Goal: Task Accomplishment & Management: Manage account settings

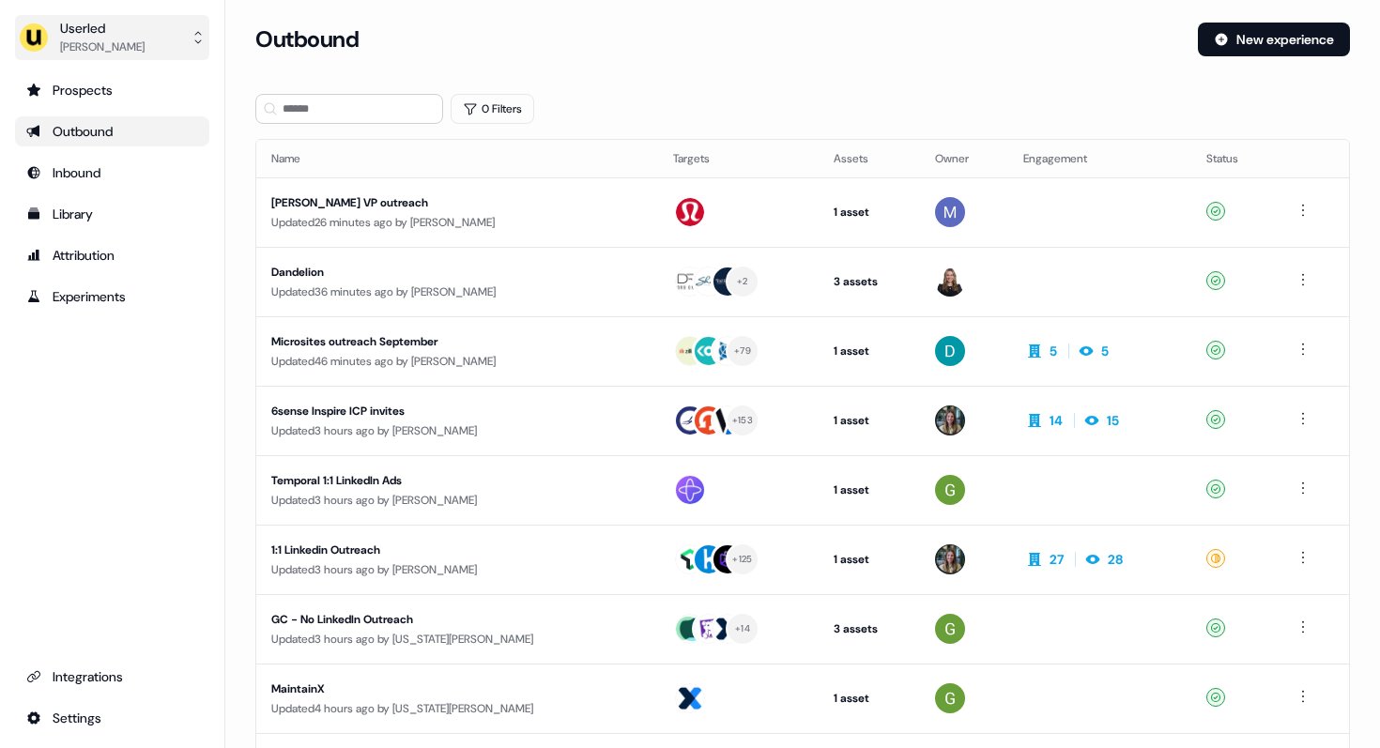
click at [78, 40] on div "[PERSON_NAME]" at bounding box center [102, 47] width 85 height 19
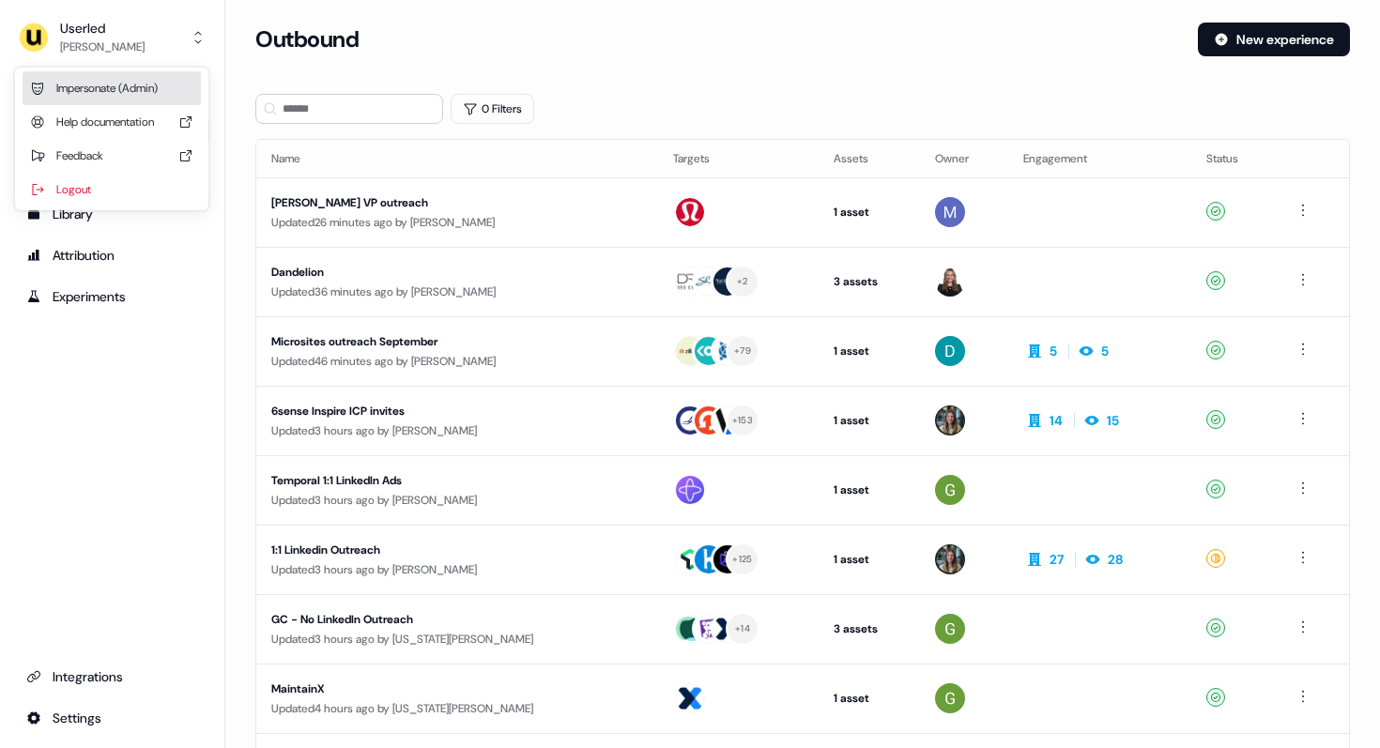
click at [91, 84] on div "Impersonate (Admin)" at bounding box center [112, 88] width 178 height 34
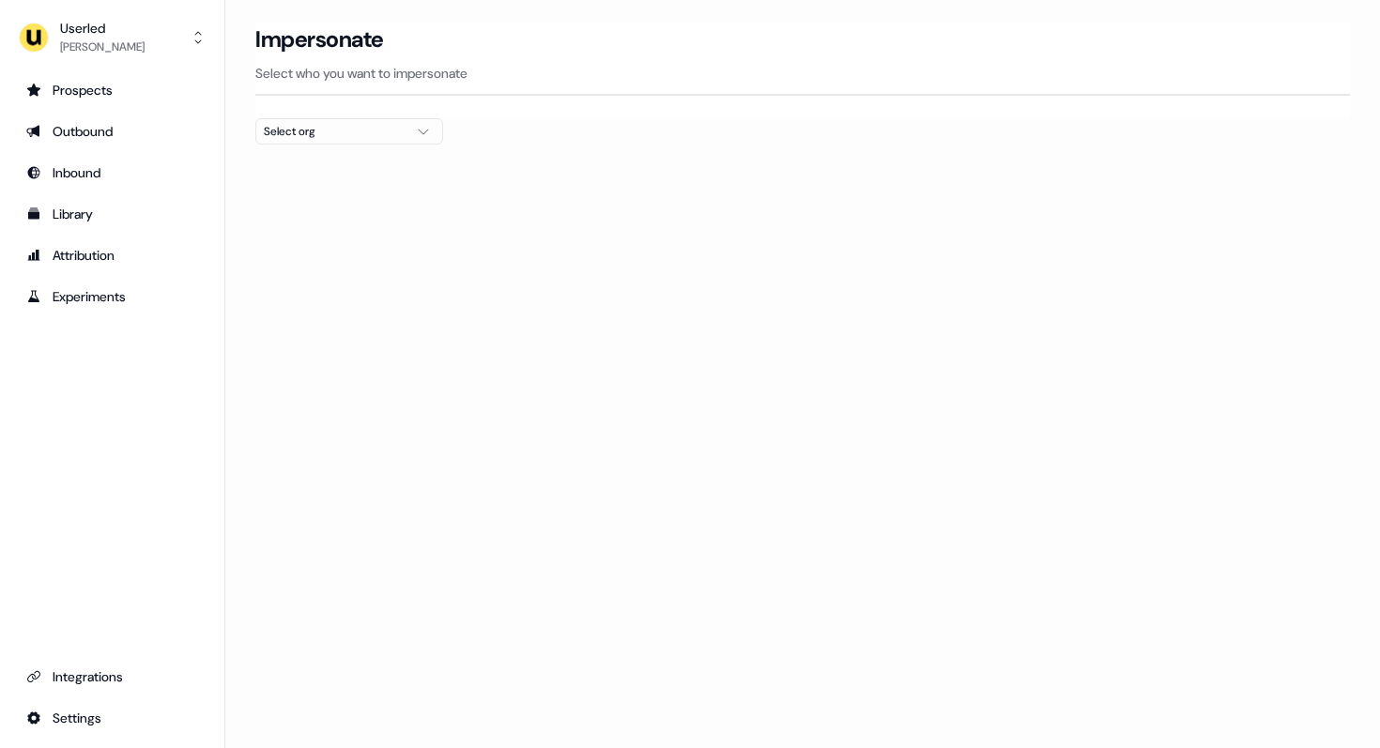
click at [354, 133] on div "Select org" at bounding box center [334, 131] width 141 height 19
type input "****"
click at [298, 201] on div "PartnerVista" at bounding box center [349, 199] width 186 height 30
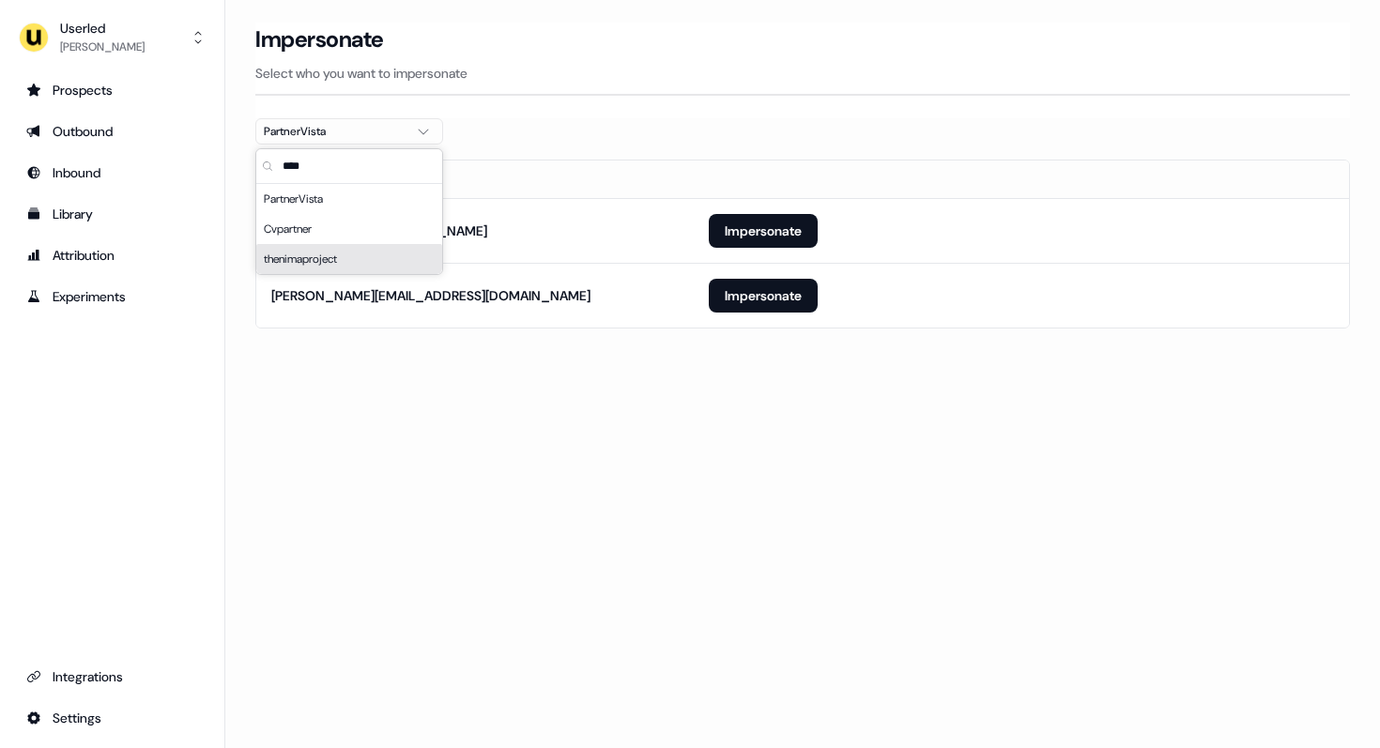
click at [576, 414] on div "Loading... Impersonate Select who you want to impersonate PartnerVista Email [E…" at bounding box center [802, 374] width 1155 height 748
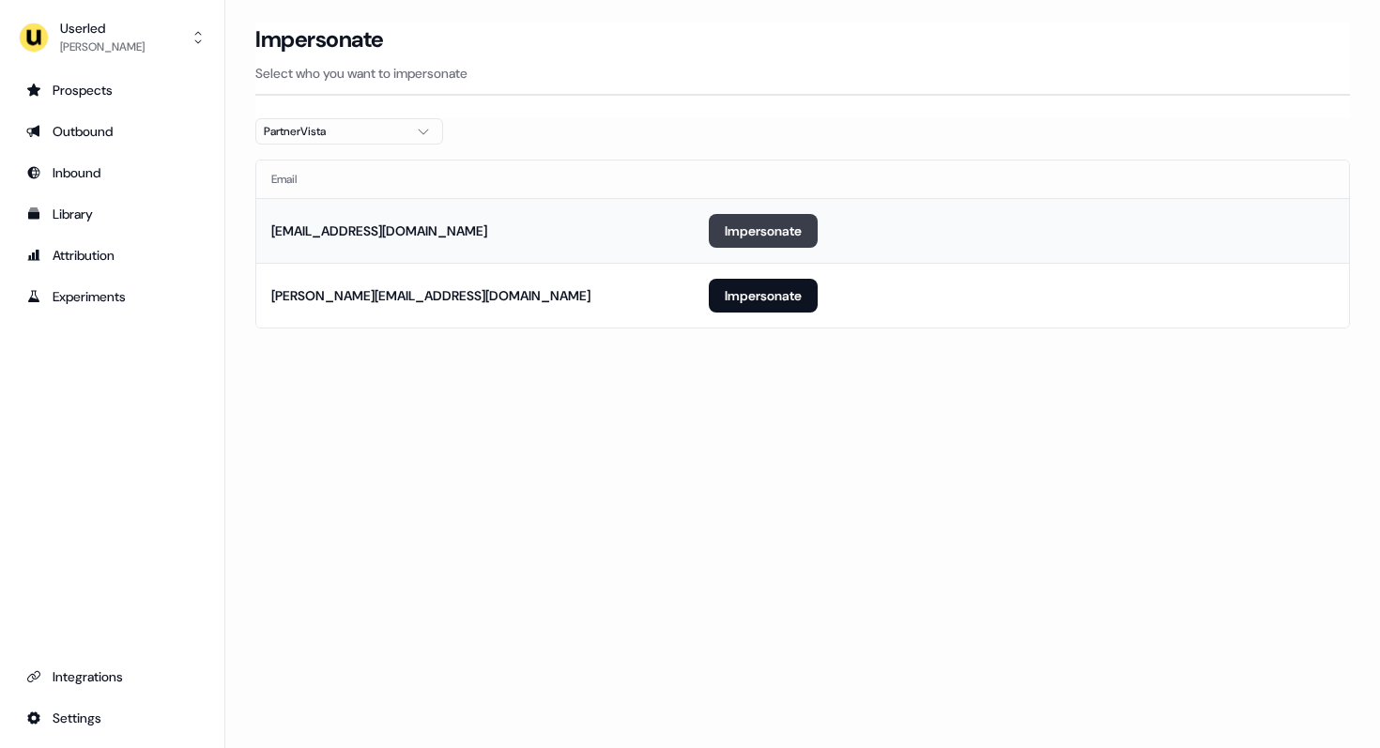
click at [749, 218] on button "Impersonate" at bounding box center [763, 231] width 109 height 34
